Goal: Check status: Check status

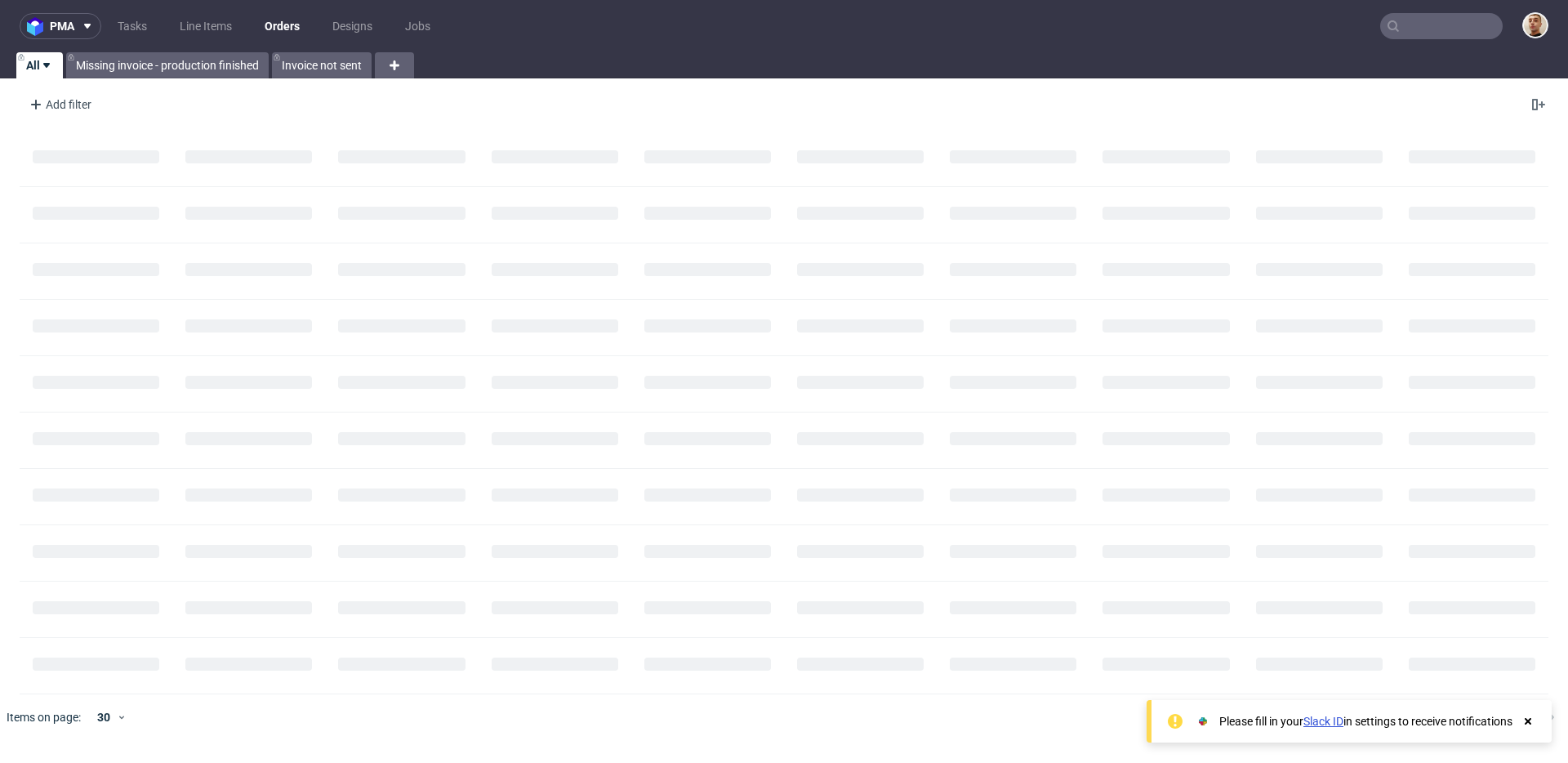
click at [1444, 40] on nav "pma Tasks Line Items Orders Designs Jobs" at bounding box center [784, 26] width 1568 height 53
click at [1444, 36] on input "text" at bounding box center [1441, 26] width 123 height 26
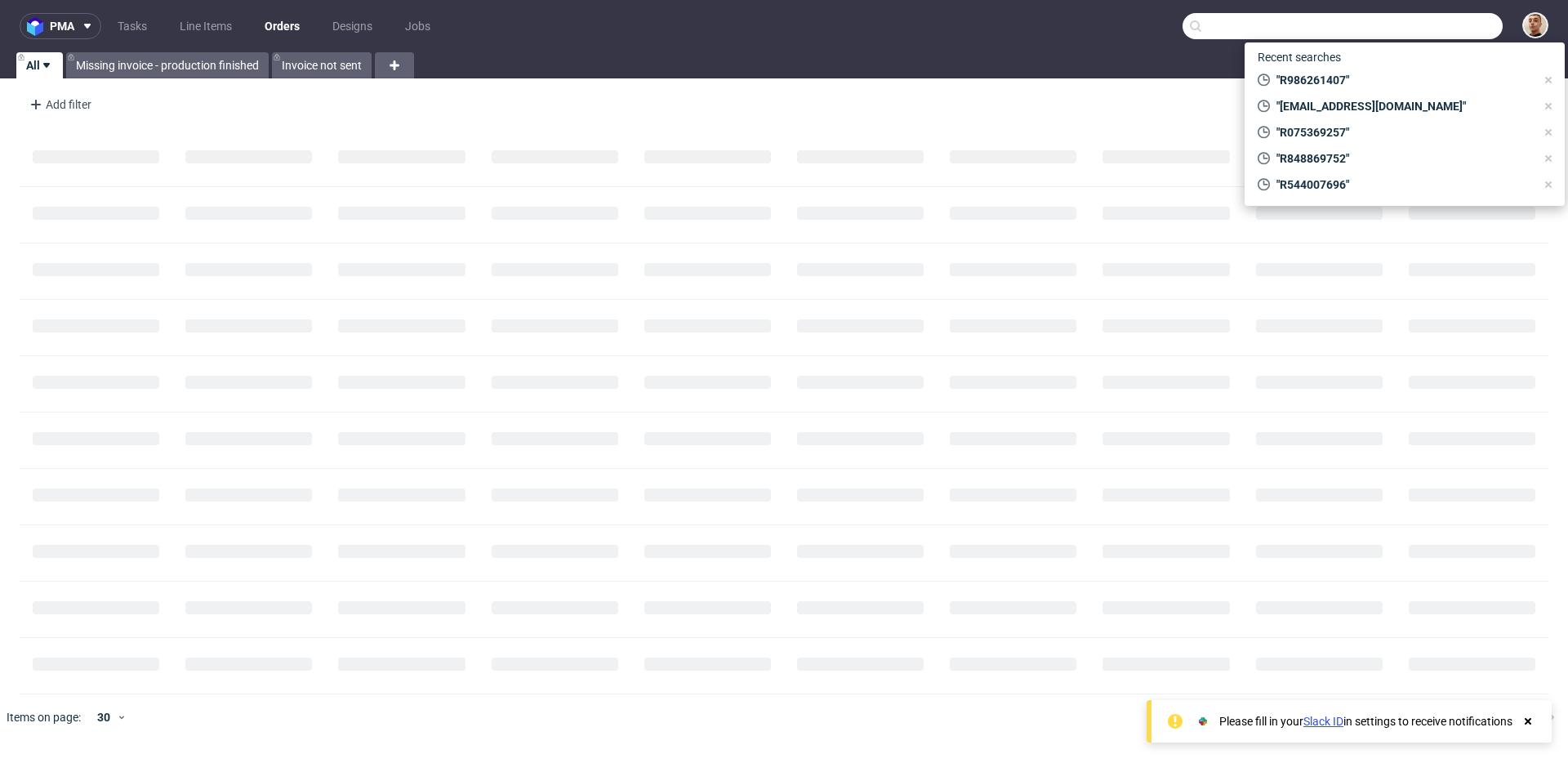
paste input "R911995372"
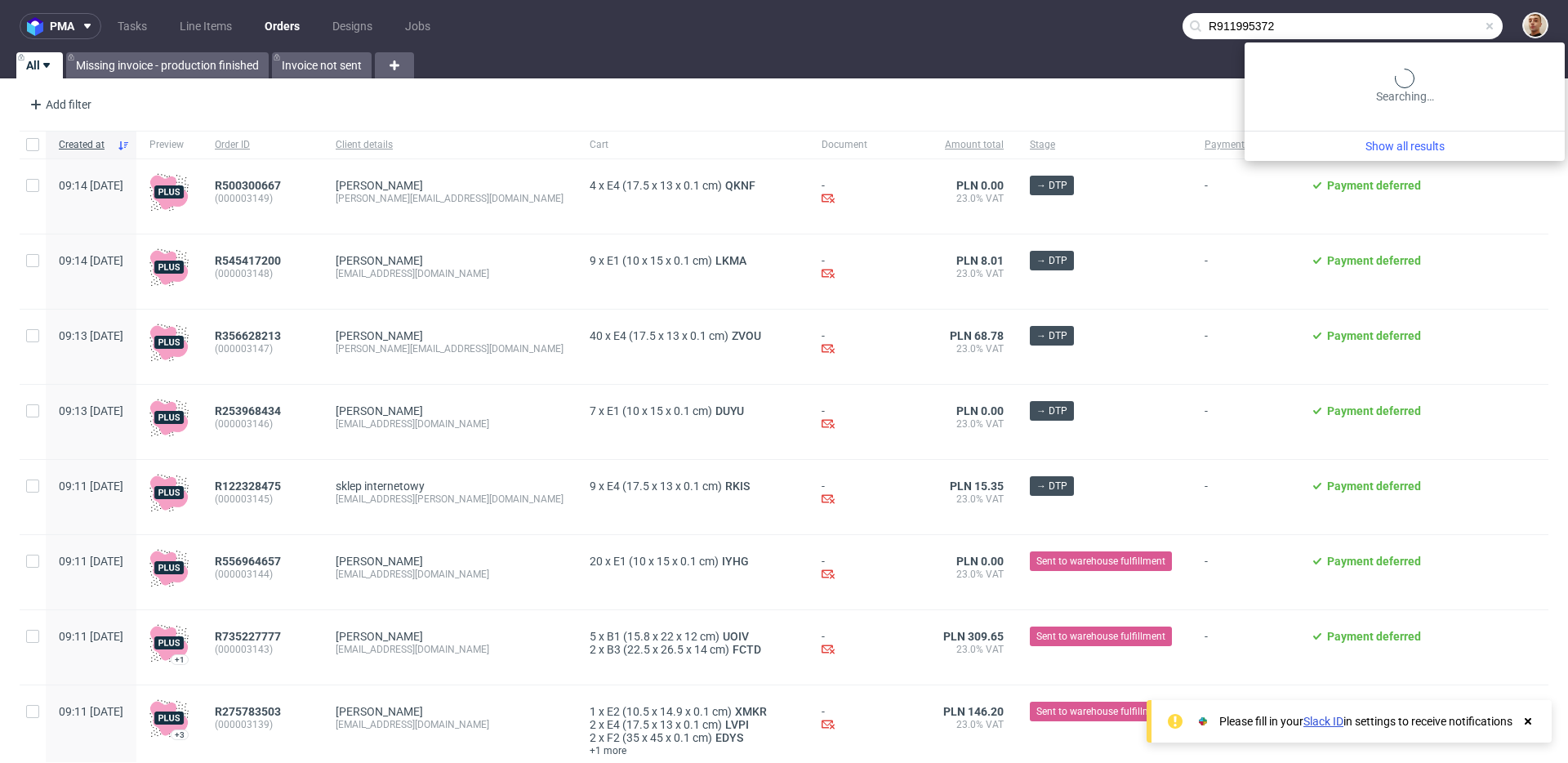
type input "R911995372"
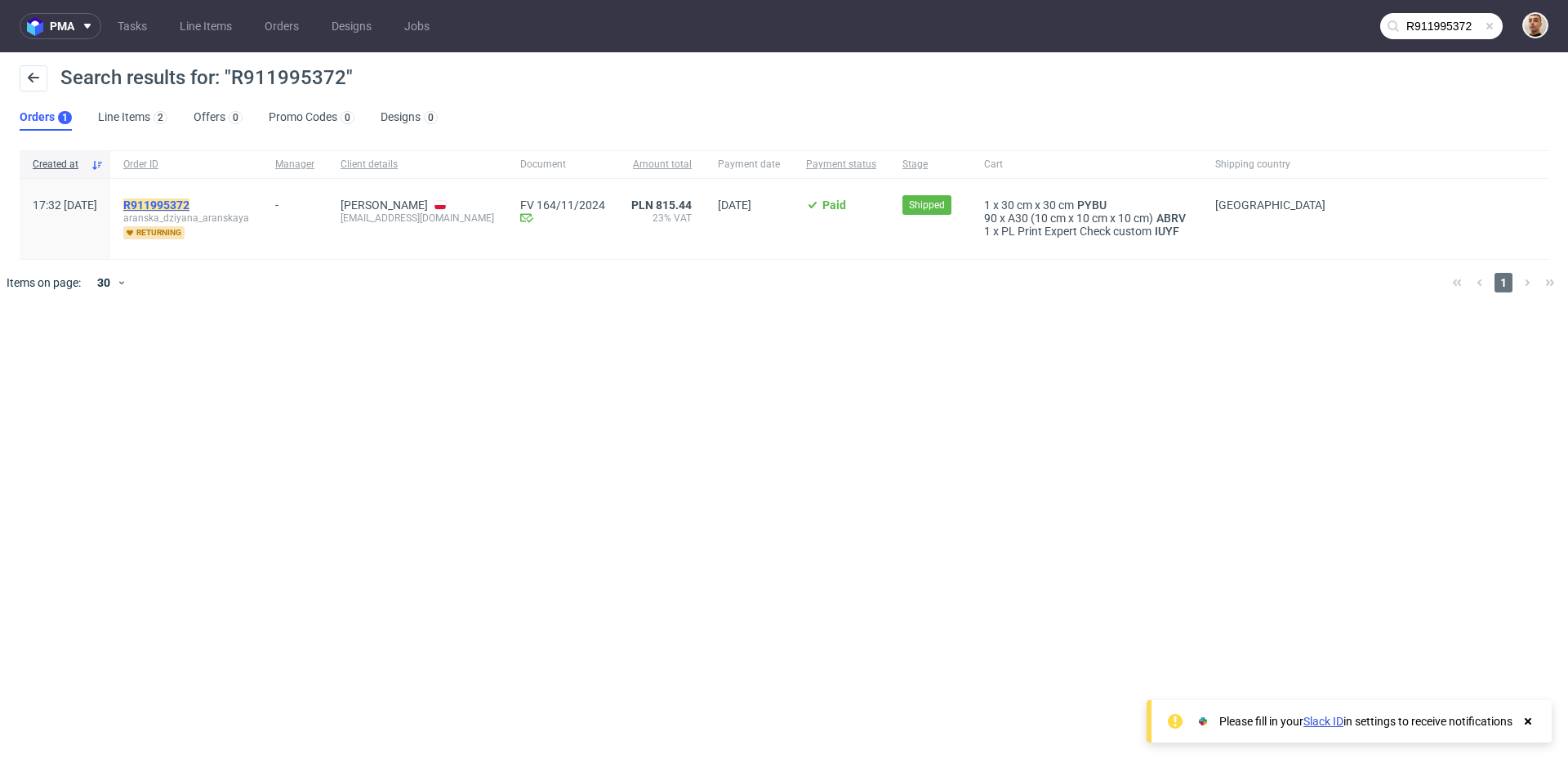
click at [190, 203] on mark "R911995372" at bounding box center [156, 205] width 66 height 13
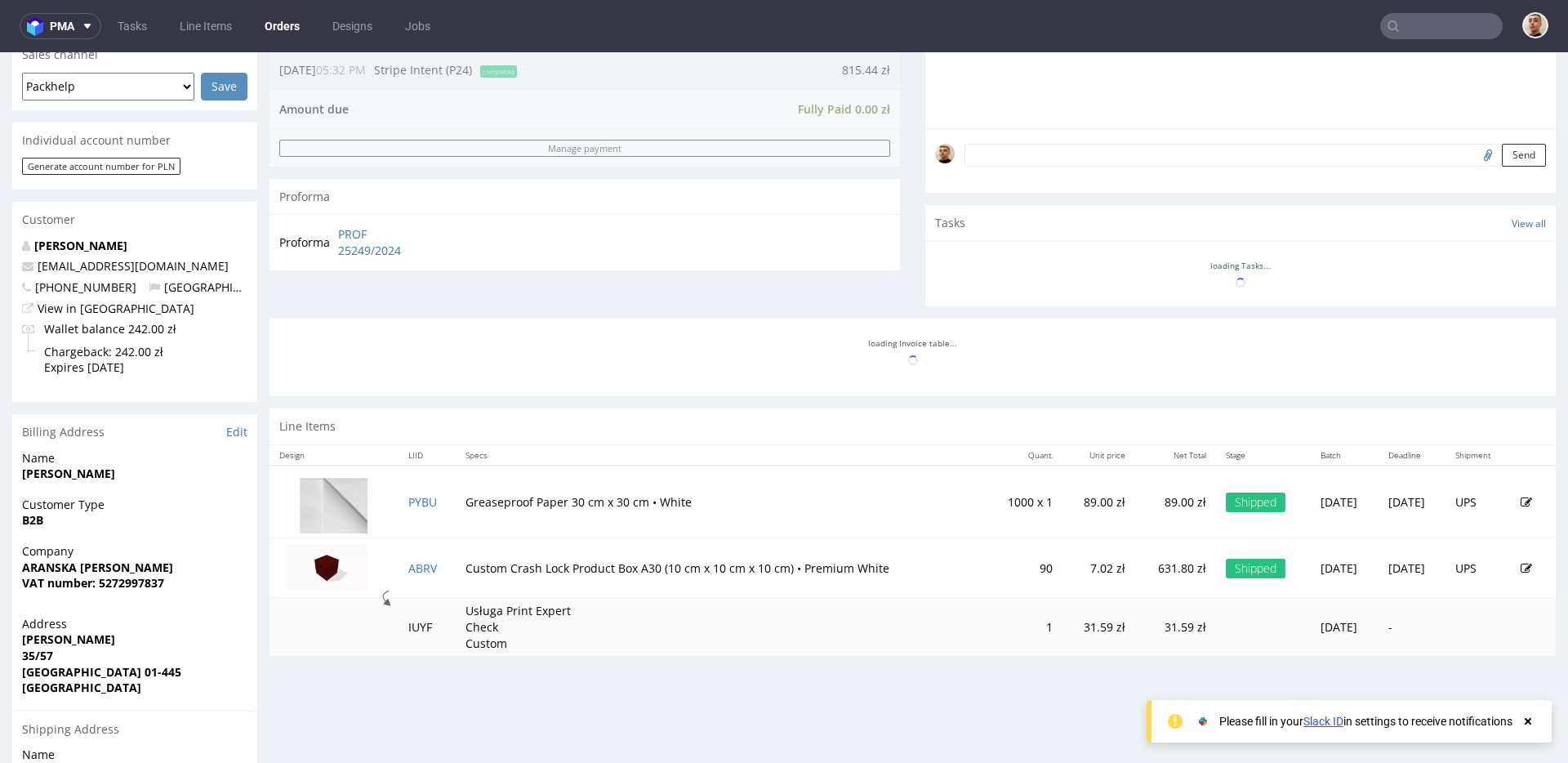
scroll to position [727, 0]
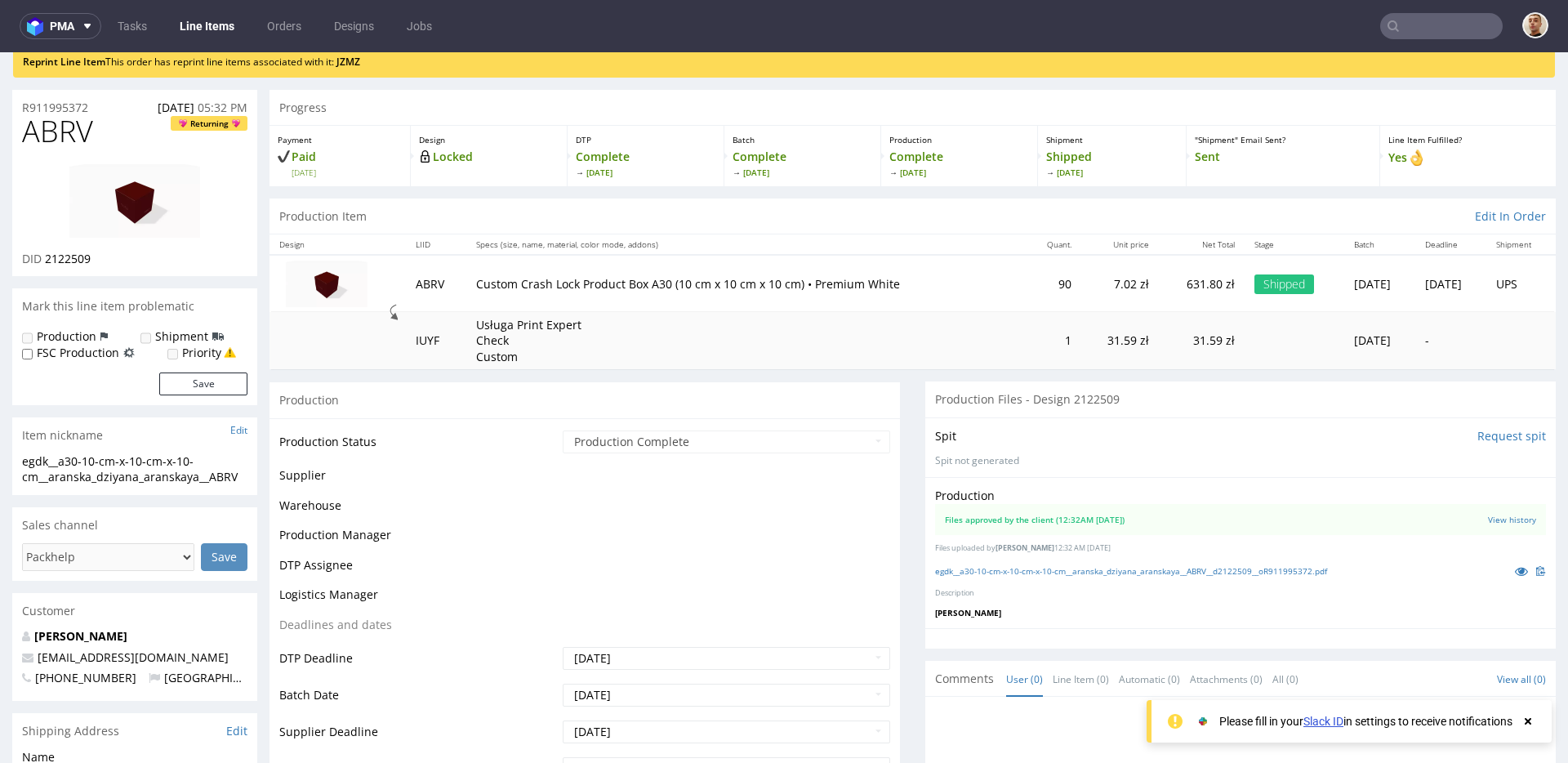
scroll to position [58, 0]
